Goal: Task Accomplishment & Management: Use online tool/utility

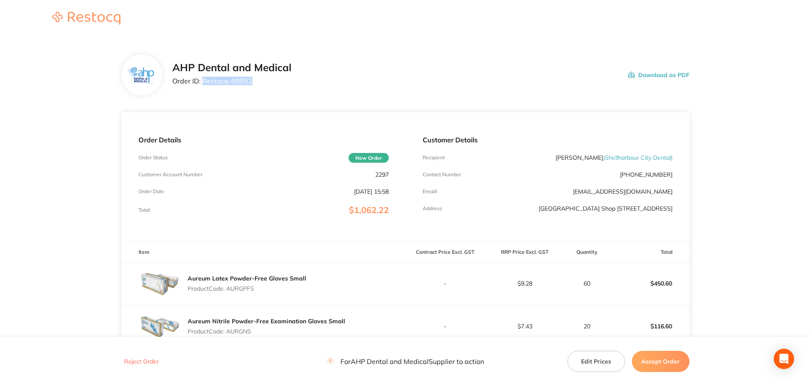
drag, startPoint x: 210, startPoint y: 84, endPoint x: 202, endPoint y: 84, distance: 7.6
click at [202, 84] on p "Order ID: Restocq- 89852" at bounding box center [231, 81] width 119 height 8
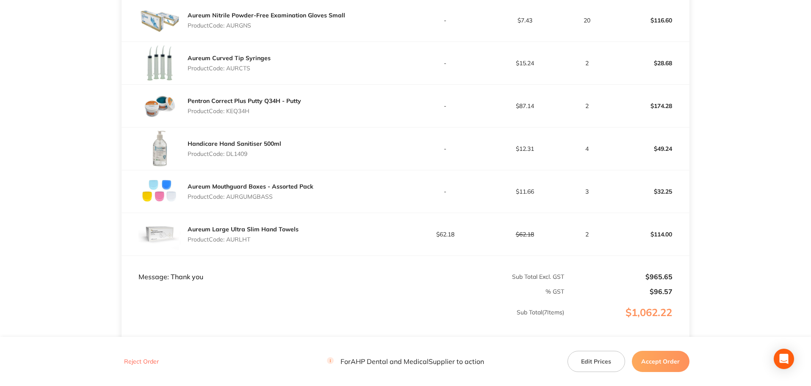
scroll to position [381, 0]
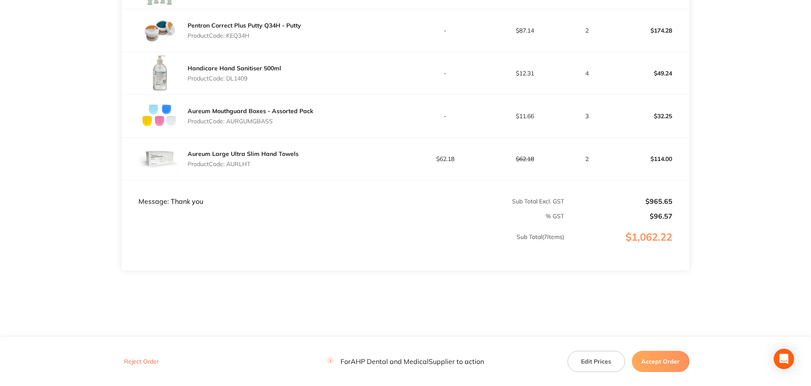
click at [664, 366] on button "Accept Order" at bounding box center [661, 361] width 58 height 21
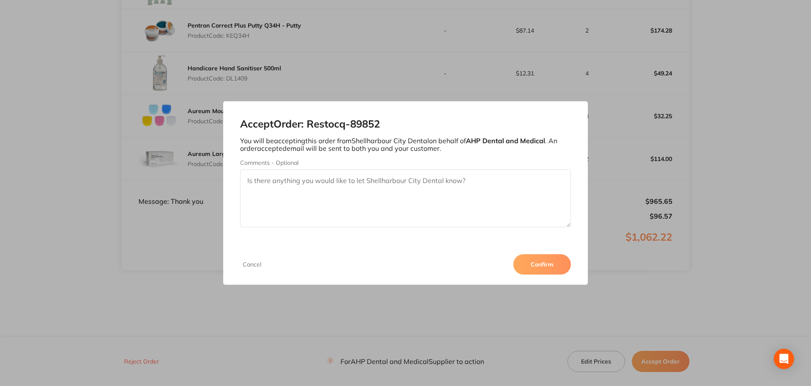
click at [539, 260] on button "Confirm" at bounding box center [543, 264] width 58 height 20
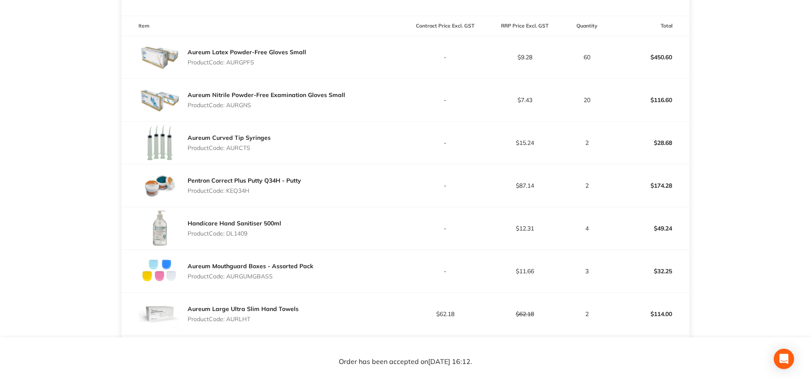
scroll to position [127, 0]
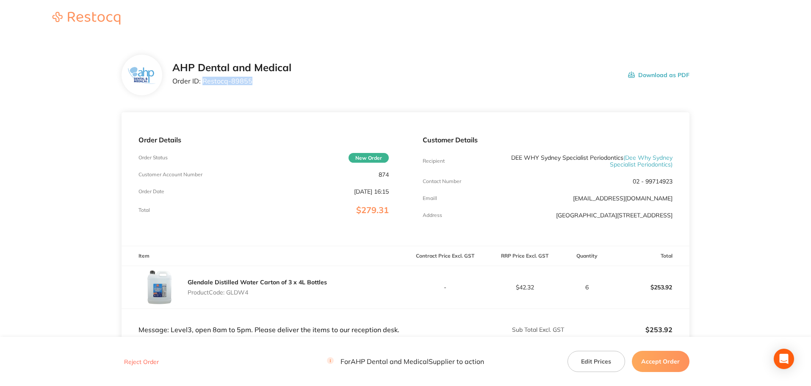
drag, startPoint x: 254, startPoint y: 83, endPoint x: 204, endPoint y: 85, distance: 50.0
click at [204, 85] on p "Order ID: Restocq- 89855" at bounding box center [231, 81] width 119 height 8
copy p "Restocq- 89855"
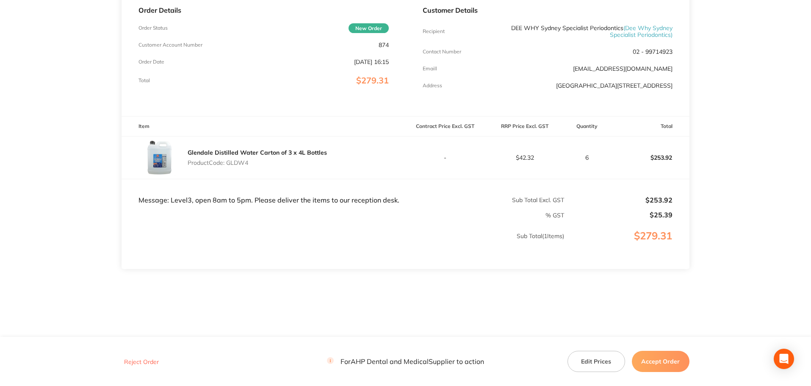
click at [678, 361] on button "Accept Order" at bounding box center [661, 361] width 58 height 21
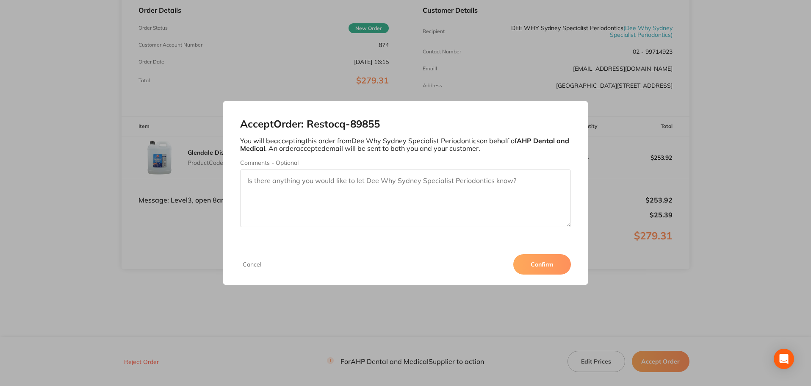
click at [554, 262] on button "Confirm" at bounding box center [543, 264] width 58 height 20
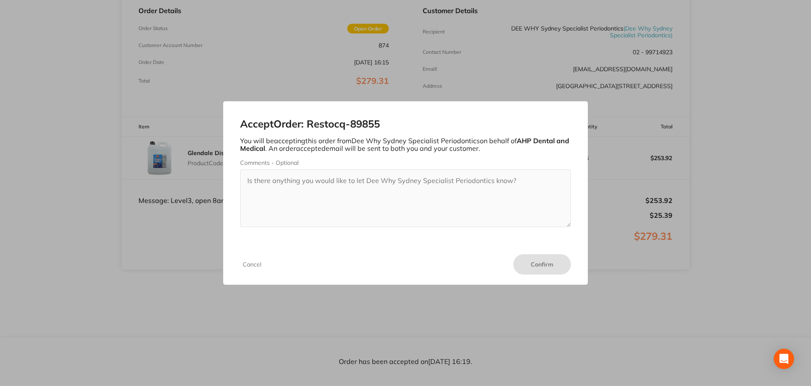
scroll to position [129, 0]
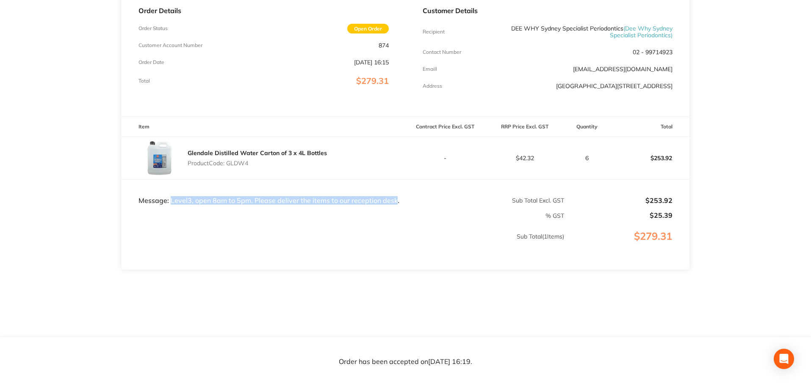
drag, startPoint x: 170, startPoint y: 200, endPoint x: 396, endPoint y: 200, distance: 225.4
click at [396, 200] on td "Message: Level3, open 8am to 5pm. Please deliver the items to our reception des…" at bounding box center [264, 192] width 284 height 25
copy td "Level3, open 8am to 5pm. Please deliver the items to our reception desk"
